Goal: Task Accomplishment & Management: Manage account settings

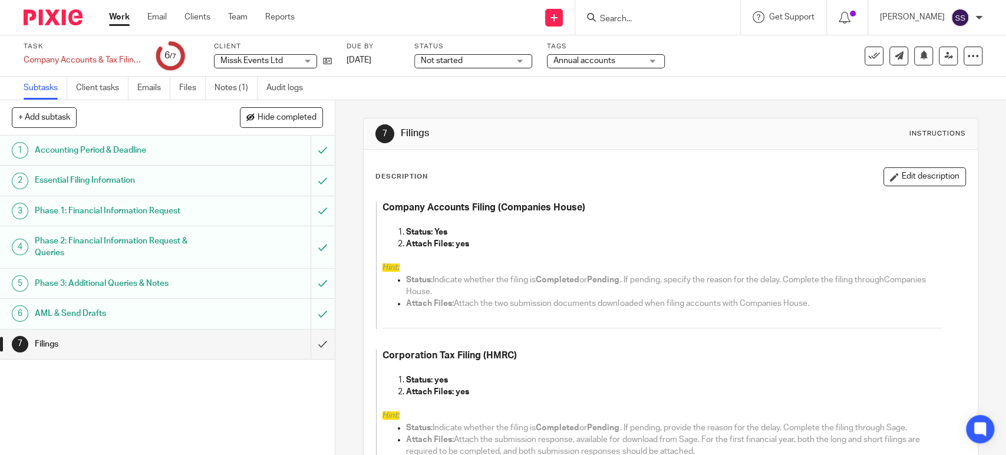
scroll to position [421, 0]
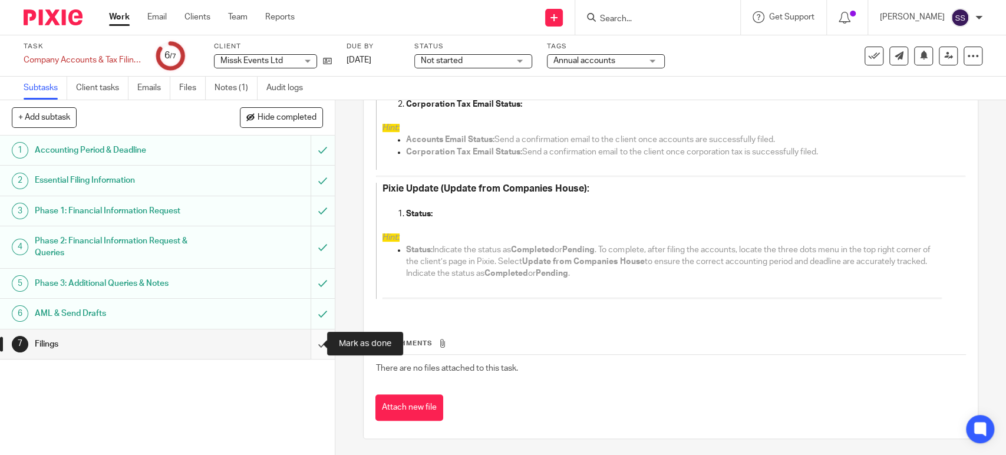
click at [311, 348] on input "submit" at bounding box center [167, 343] width 335 height 29
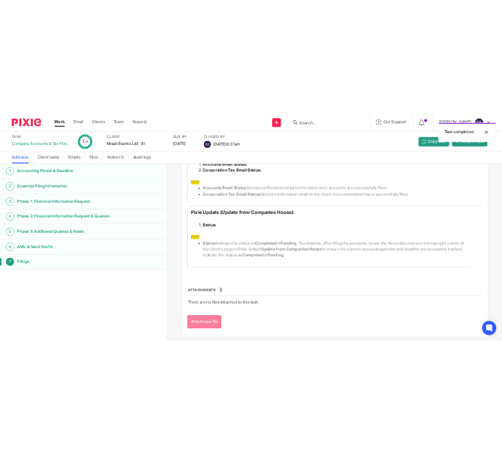
scroll to position [421, 0]
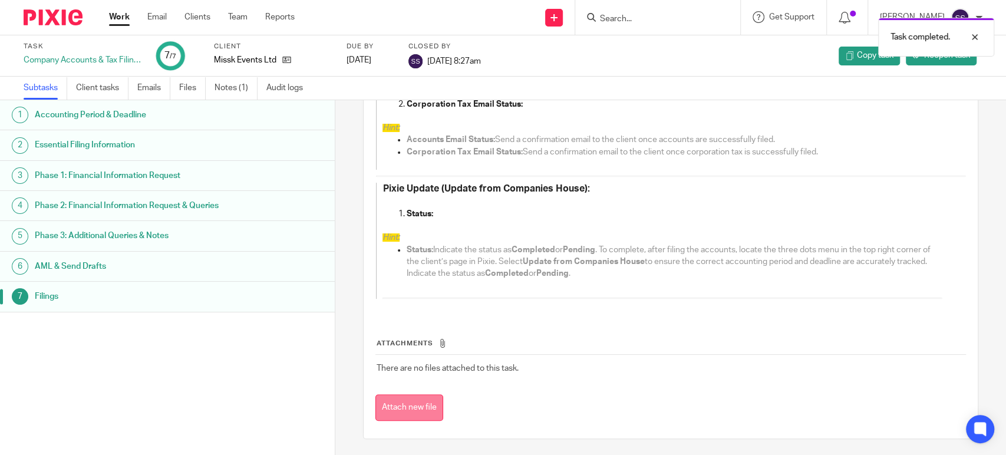
click at [403, 408] on button "Attach new file" at bounding box center [409, 407] width 68 height 27
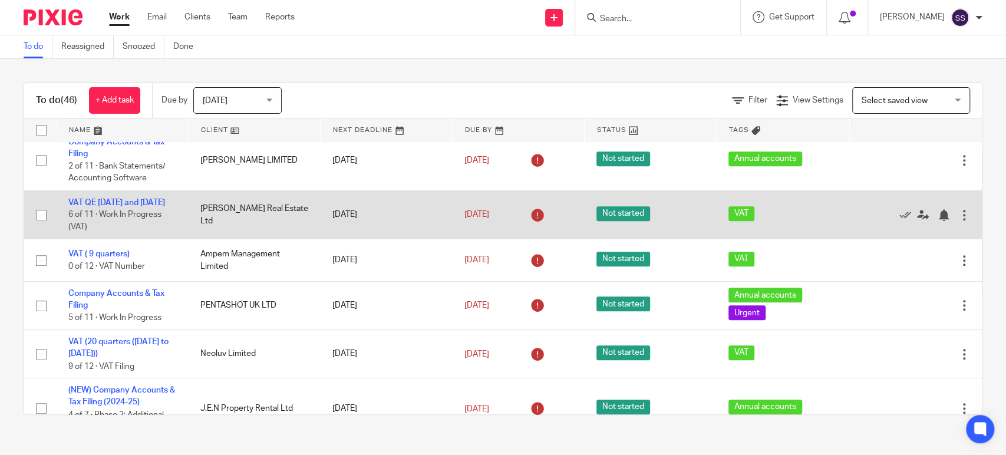
scroll to position [655, 0]
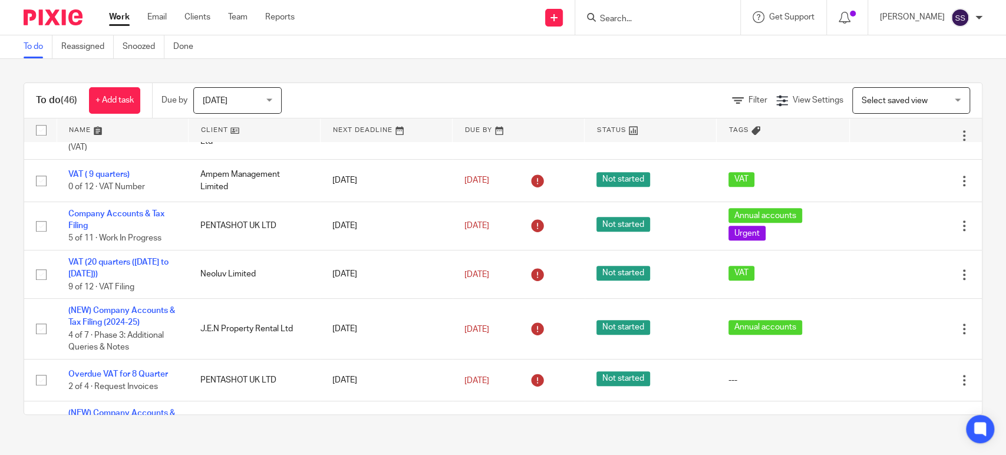
click at [128, 18] on link "Work" at bounding box center [119, 17] width 21 height 12
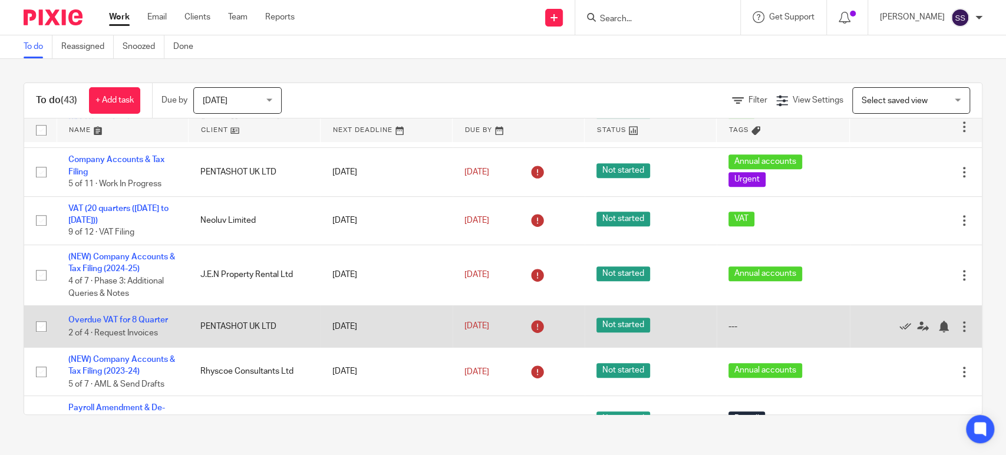
scroll to position [589, 0]
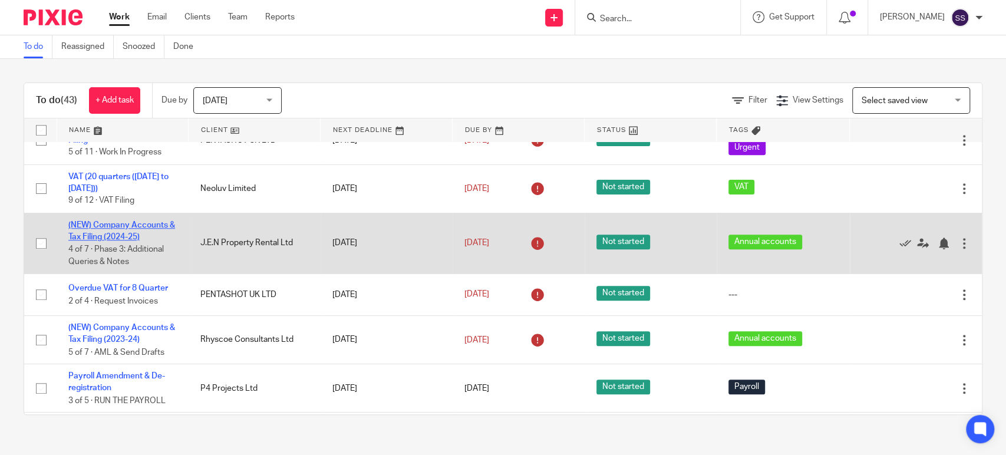
click at [129, 235] on link "(NEW) Company Accounts & Tax Filing (2024-25)" at bounding box center [121, 231] width 107 height 20
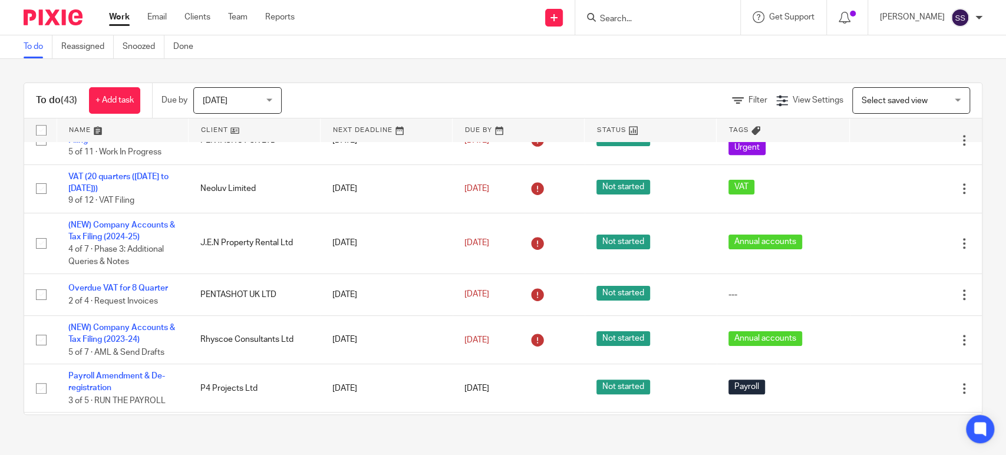
click at [118, 21] on link "Work" at bounding box center [119, 17] width 21 height 12
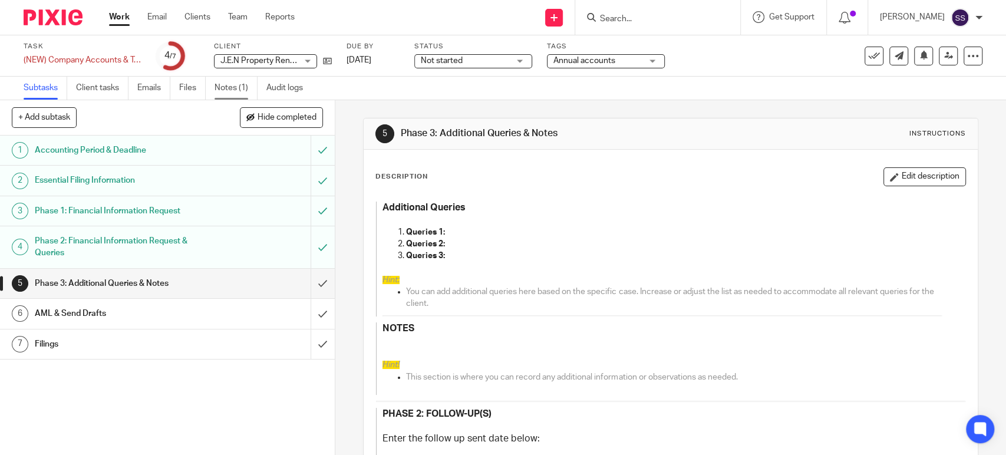
click at [224, 84] on link "Notes (1)" at bounding box center [235, 88] width 43 height 23
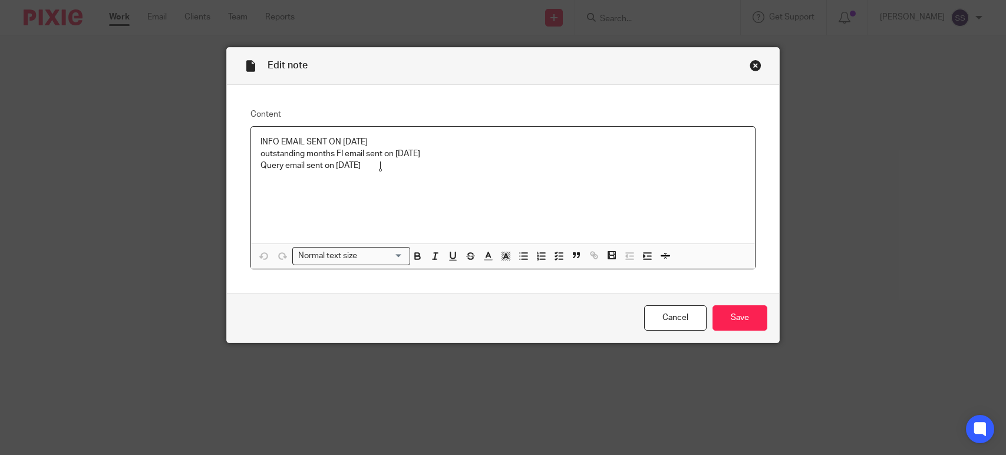
click at [391, 162] on p "Query email sent on [DATE]" at bounding box center [502, 166] width 485 height 12
click at [735, 312] on input "Save" at bounding box center [739, 317] width 55 height 25
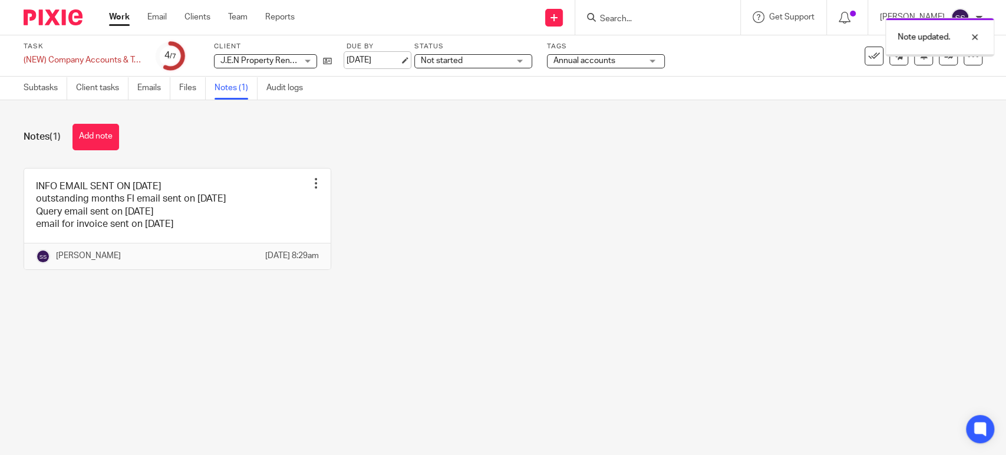
click at [395, 63] on link "[DATE]" at bounding box center [372, 60] width 53 height 12
click at [392, 62] on link "25 Sep 2025" at bounding box center [372, 60] width 53 height 12
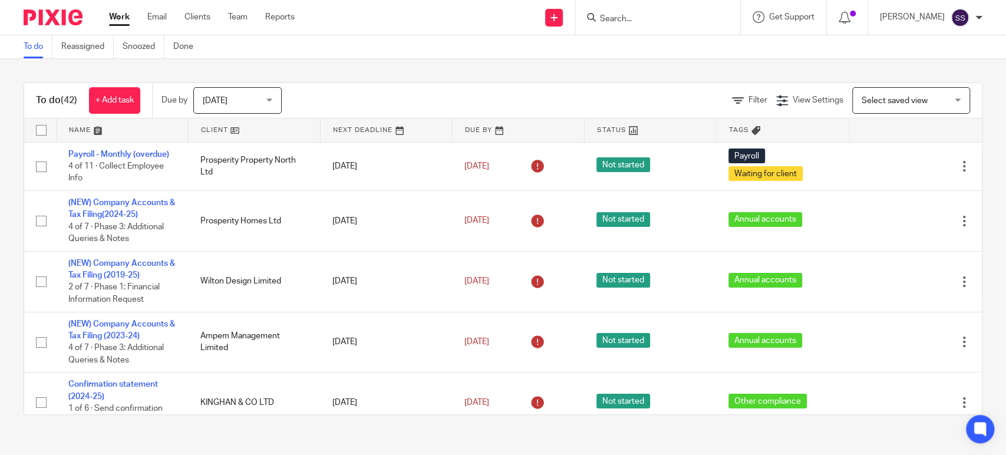
click at [698, 22] on input "Search" at bounding box center [652, 19] width 106 height 11
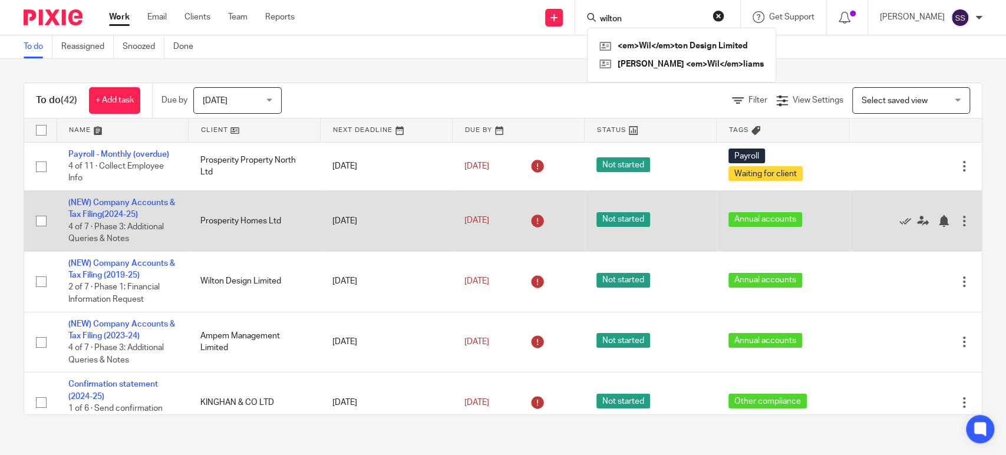
type input "wilton"
click button "submit" at bounding box center [0, 0] width 0 height 0
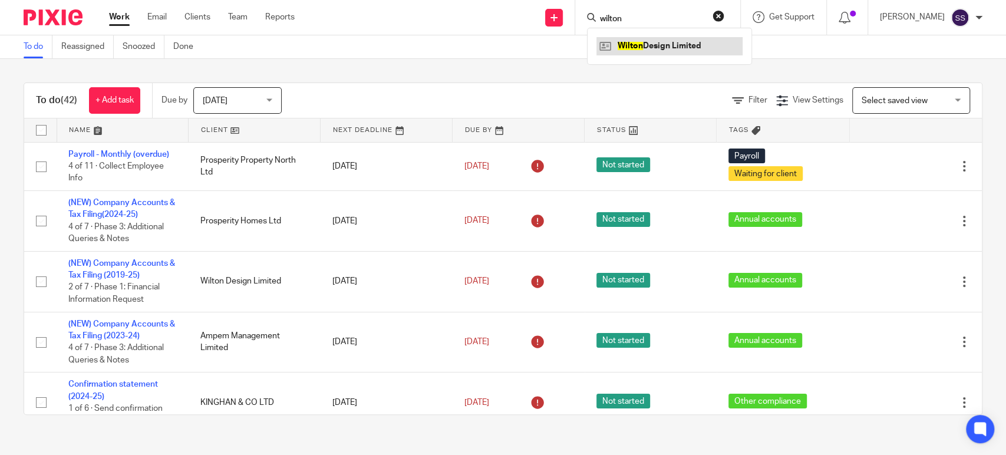
click at [675, 46] on link at bounding box center [669, 46] width 146 height 18
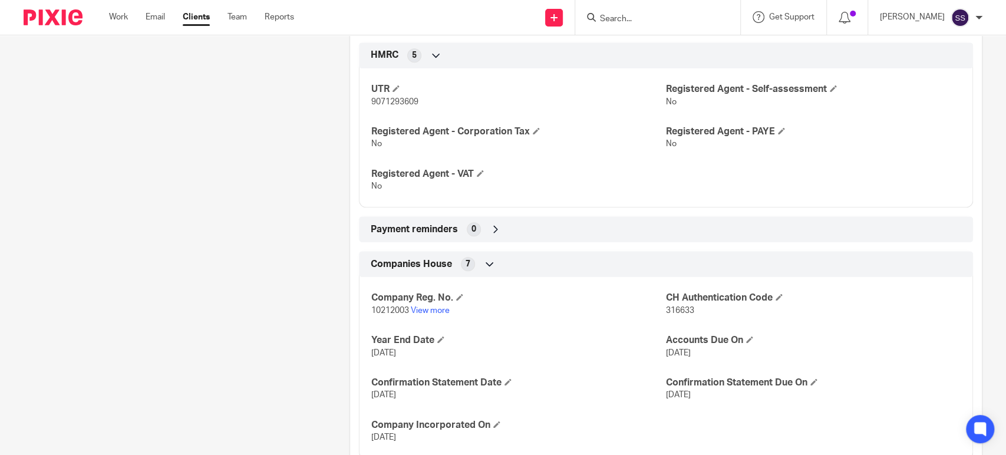
scroll to position [455, 0]
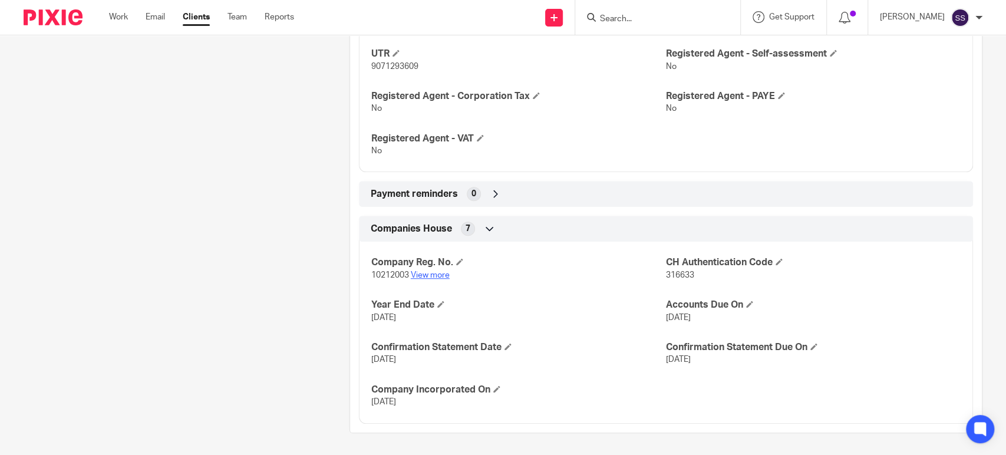
click at [432, 275] on link "View more" at bounding box center [430, 275] width 39 height 8
